Goal: Feedback & Contribution: Leave review/rating

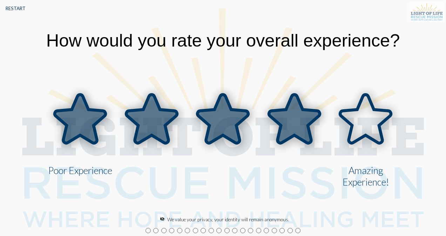
click at [293, 121] on icon at bounding box center [294, 119] width 51 height 49
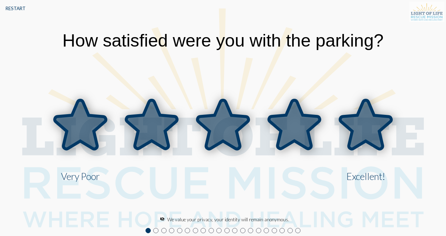
click at [354, 124] on icon at bounding box center [365, 125] width 51 height 49
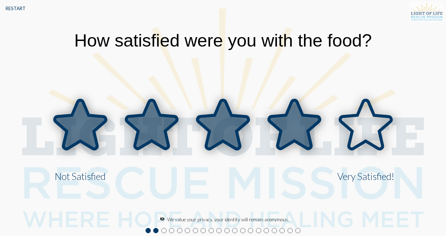
click at [297, 122] on icon at bounding box center [294, 125] width 51 height 49
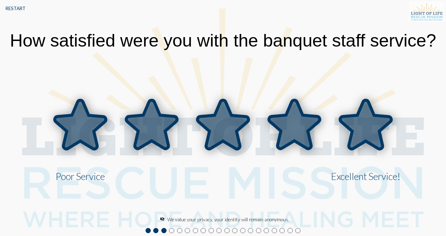
click at [357, 131] on icon at bounding box center [365, 125] width 51 height 49
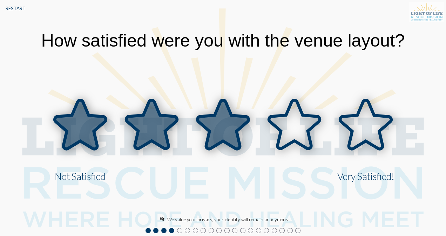
click at [223, 126] on icon at bounding box center [222, 125] width 51 height 49
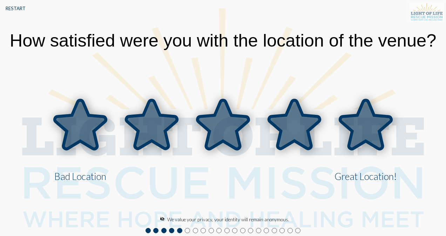
click at [371, 135] on icon at bounding box center [365, 125] width 51 height 49
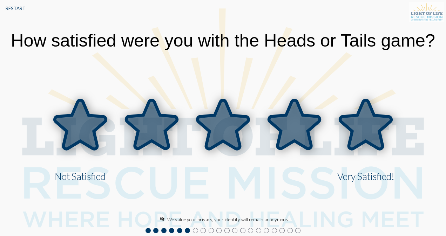
click at [371, 135] on icon at bounding box center [365, 125] width 51 height 49
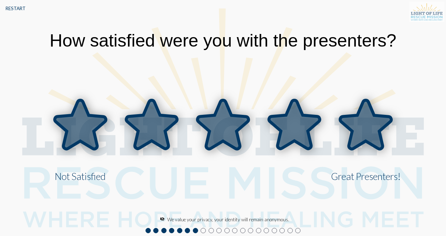
click at [370, 133] on icon at bounding box center [365, 125] width 51 height 49
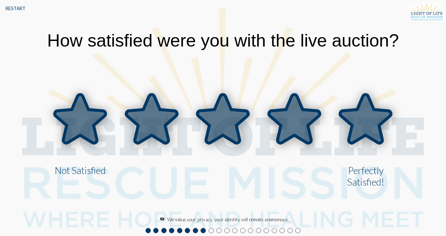
click at [370, 133] on icon at bounding box center [365, 119] width 51 height 49
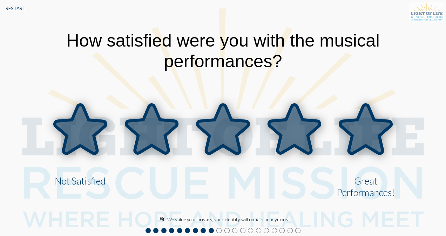
click at [370, 133] on icon at bounding box center [365, 129] width 51 height 49
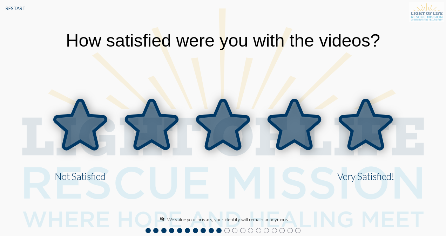
click at [370, 133] on icon at bounding box center [365, 125] width 51 height 49
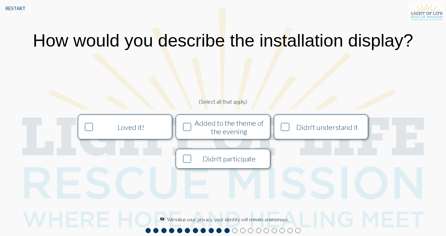
click at [288, 125] on icon at bounding box center [284, 126] width 7 height 7
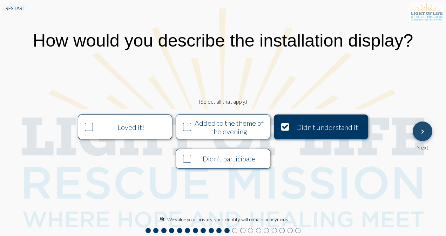
click at [423, 131] on mat-icon "keyboard_arrow_right" at bounding box center [422, 132] width 8 height 8
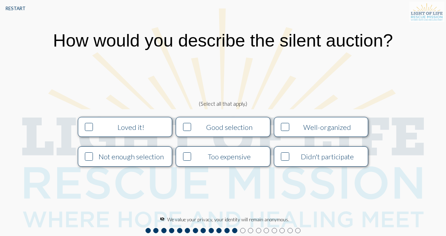
click at [87, 129] on icon at bounding box center [89, 126] width 7 height 7
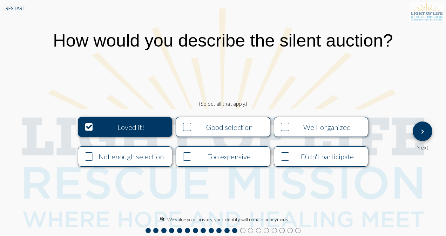
click at [226, 131] on div "Good selection" at bounding box center [229, 127] width 72 height 8
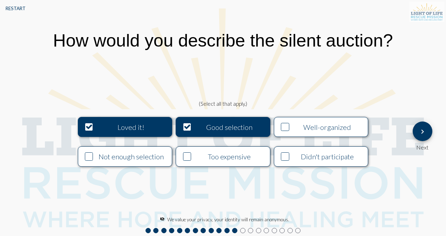
click at [327, 129] on div "Well-organized" at bounding box center [327, 127] width 72 height 8
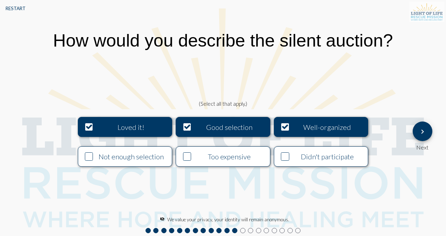
click at [421, 135] on mat-icon "keyboard_arrow_right" at bounding box center [422, 132] width 8 height 8
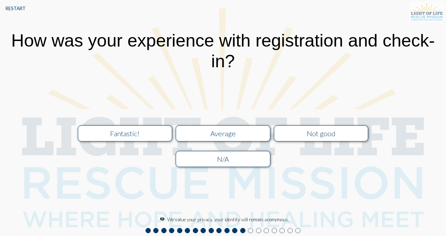
click at [259, 133] on div "Average" at bounding box center [223, 133] width 84 height 8
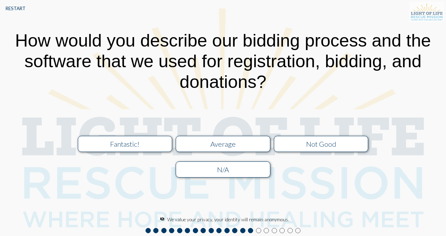
click at [247, 143] on div "Average" at bounding box center [223, 144] width 84 height 8
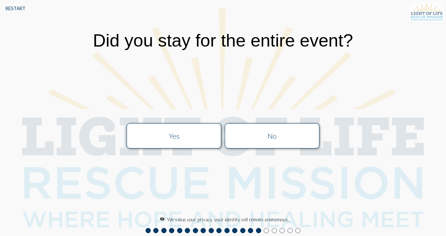
click at [172, 134] on div "Yes" at bounding box center [174, 136] width 84 height 8
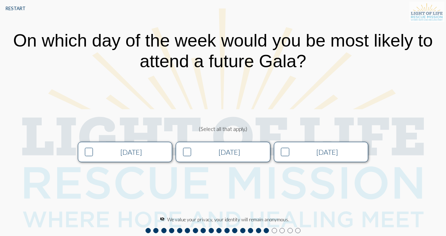
click at [294, 149] on div "[DATE]" at bounding box center [327, 152] width 72 height 8
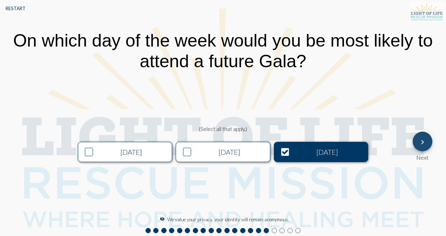
click at [427, 140] on button "keyboard_arrow_right" at bounding box center [423, 142] width 20 height 20
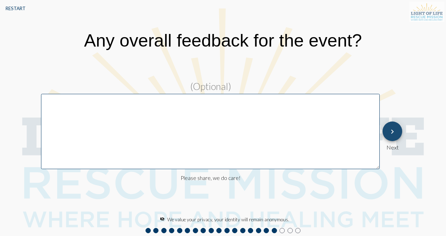
click at [389, 135] on mat-icon "keyboard_arrow_right" at bounding box center [392, 132] width 8 height 8
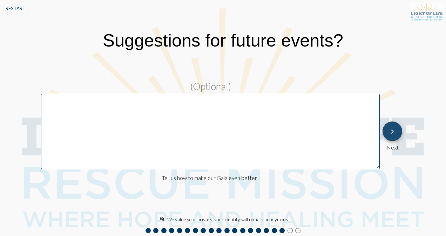
click at [389, 135] on mat-icon "keyboard_arrow_right" at bounding box center [392, 132] width 8 height 8
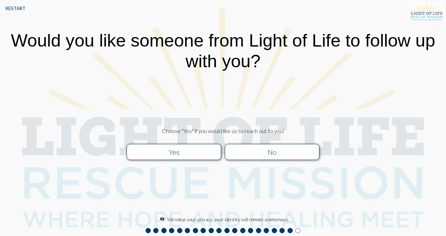
click at [280, 152] on div "No" at bounding box center [272, 152] width 84 height 8
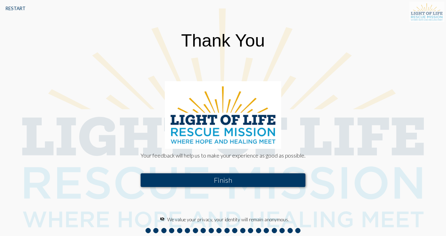
click at [278, 182] on button "Finish" at bounding box center [223, 181] width 165 height 14
